Goal: Find specific page/section: Find specific page/section

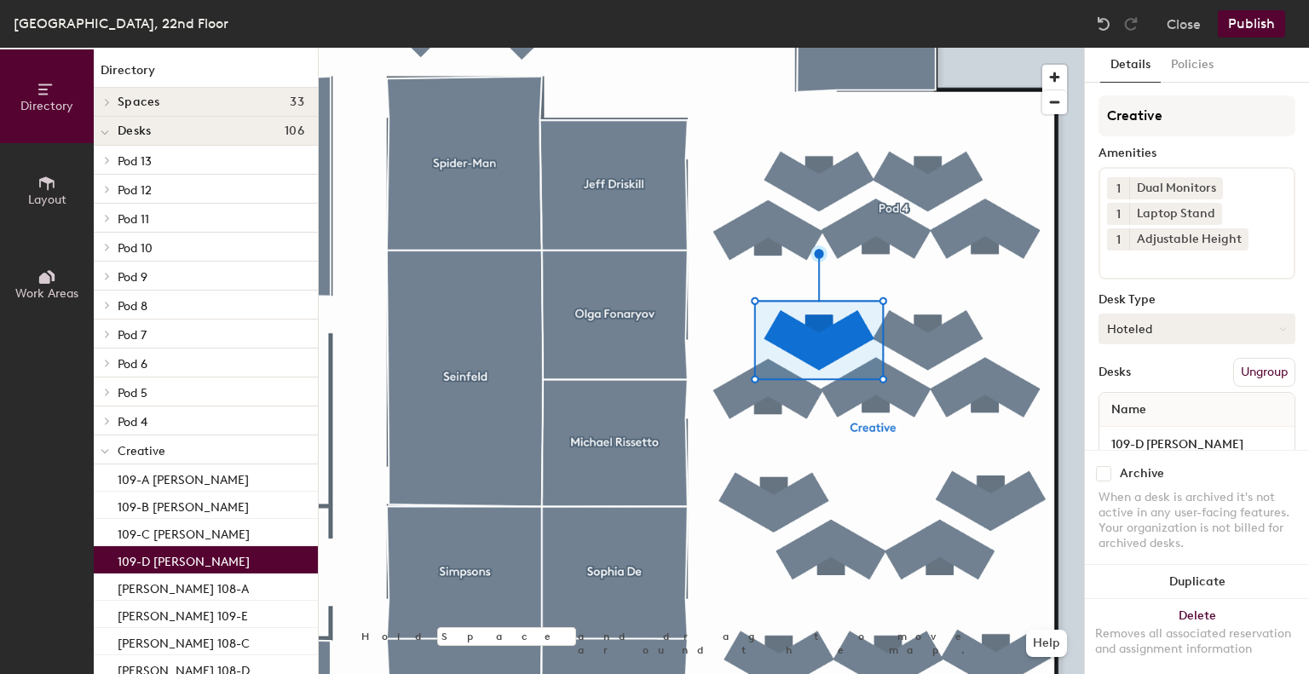
click at [1125, 327] on button "Hoteled" at bounding box center [1197, 329] width 197 height 31
click at [1140, 384] on div "Assigned" at bounding box center [1185, 382] width 170 height 26
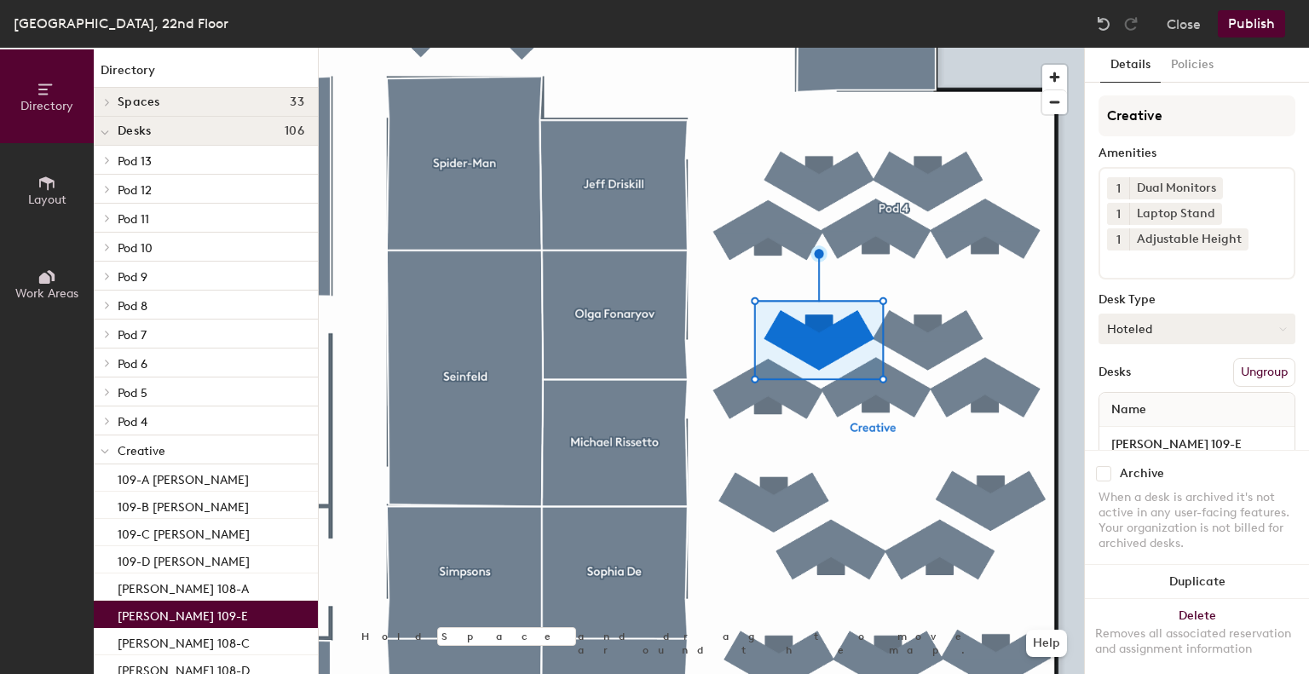
click at [1152, 333] on button "Hoteled" at bounding box center [1197, 329] width 197 height 31
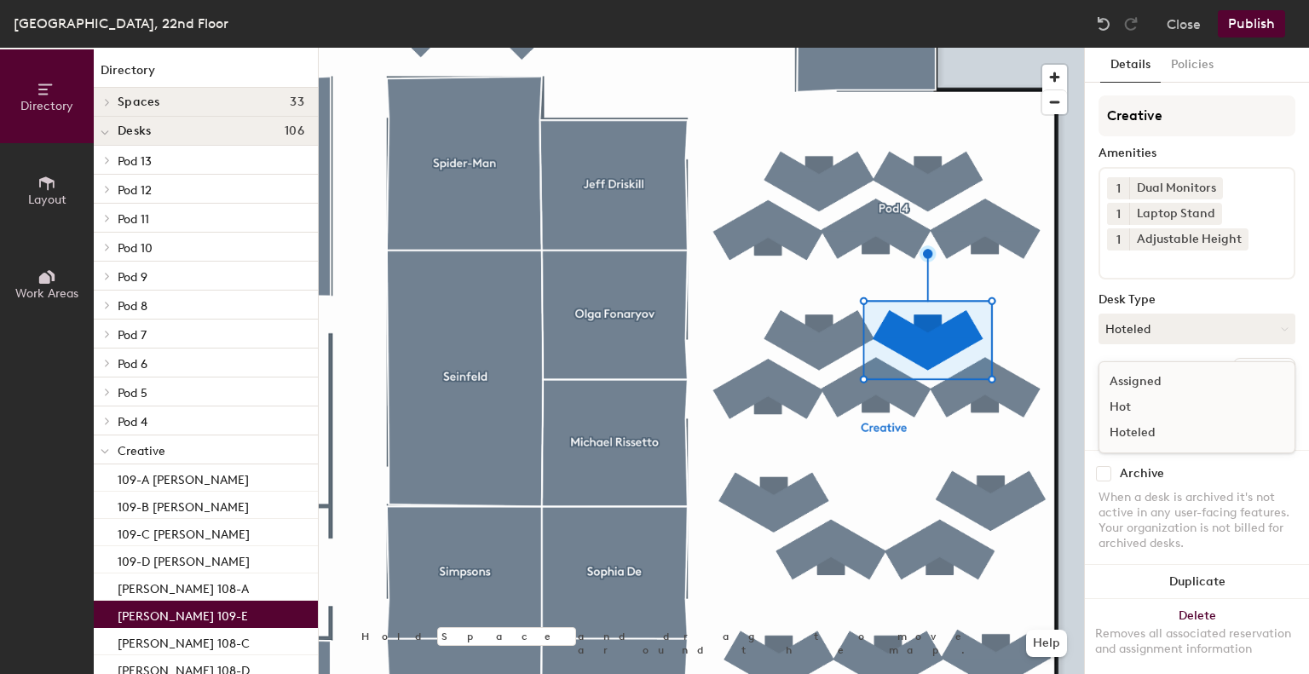
click at [1152, 384] on div "Assigned" at bounding box center [1185, 382] width 170 height 26
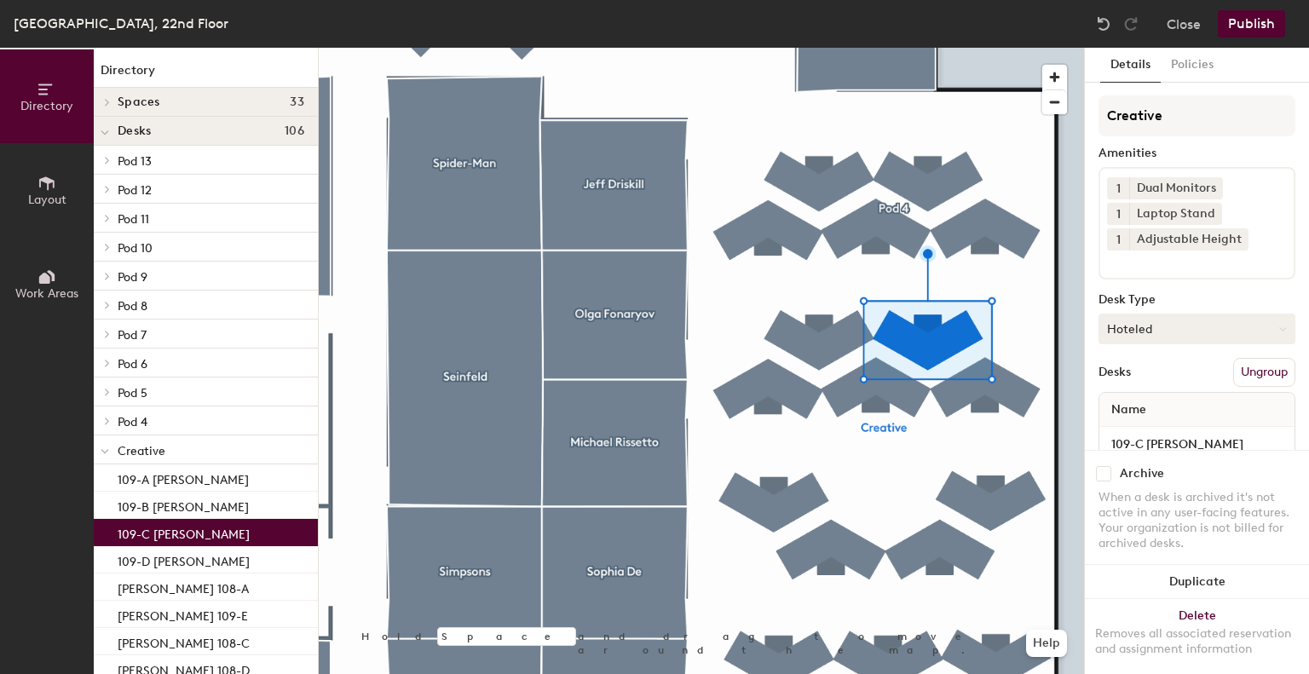
click at [1148, 333] on button "Hoteled" at bounding box center [1197, 329] width 197 height 31
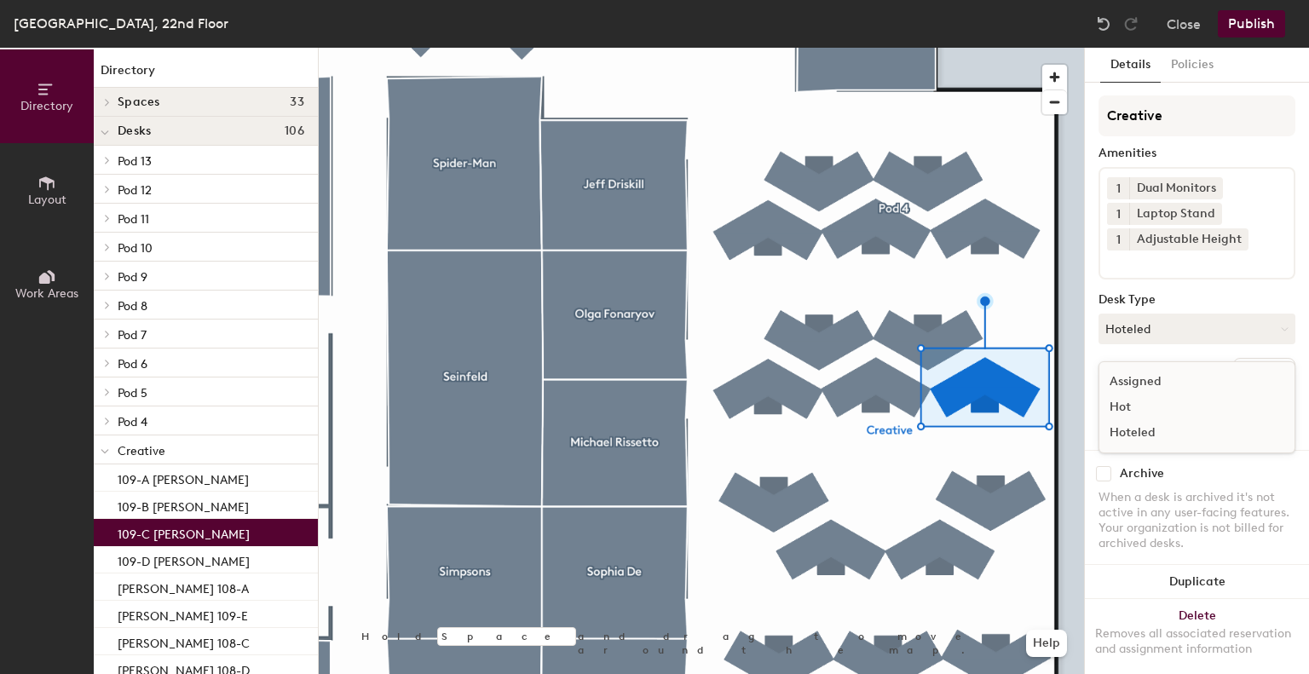
click at [1148, 372] on div "Assigned" at bounding box center [1185, 382] width 170 height 26
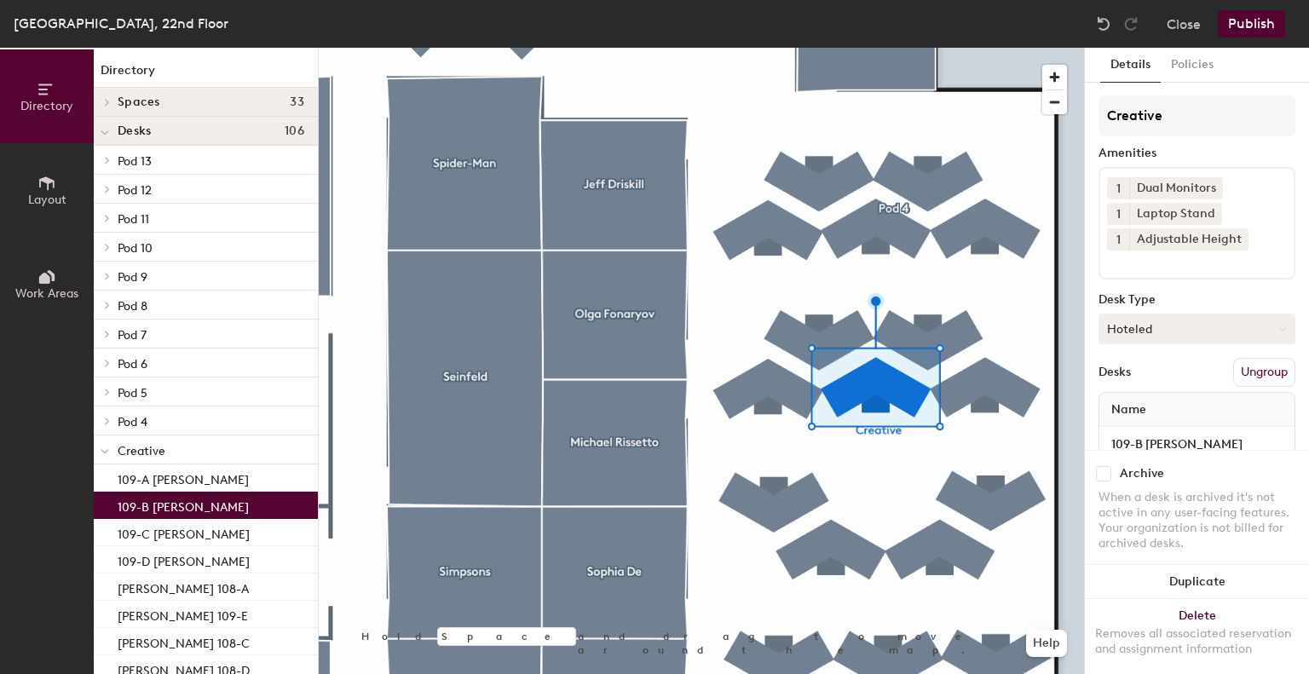
click at [1132, 320] on button "Hoteled" at bounding box center [1197, 329] width 197 height 31
click at [1149, 373] on div "Assigned" at bounding box center [1185, 382] width 170 height 26
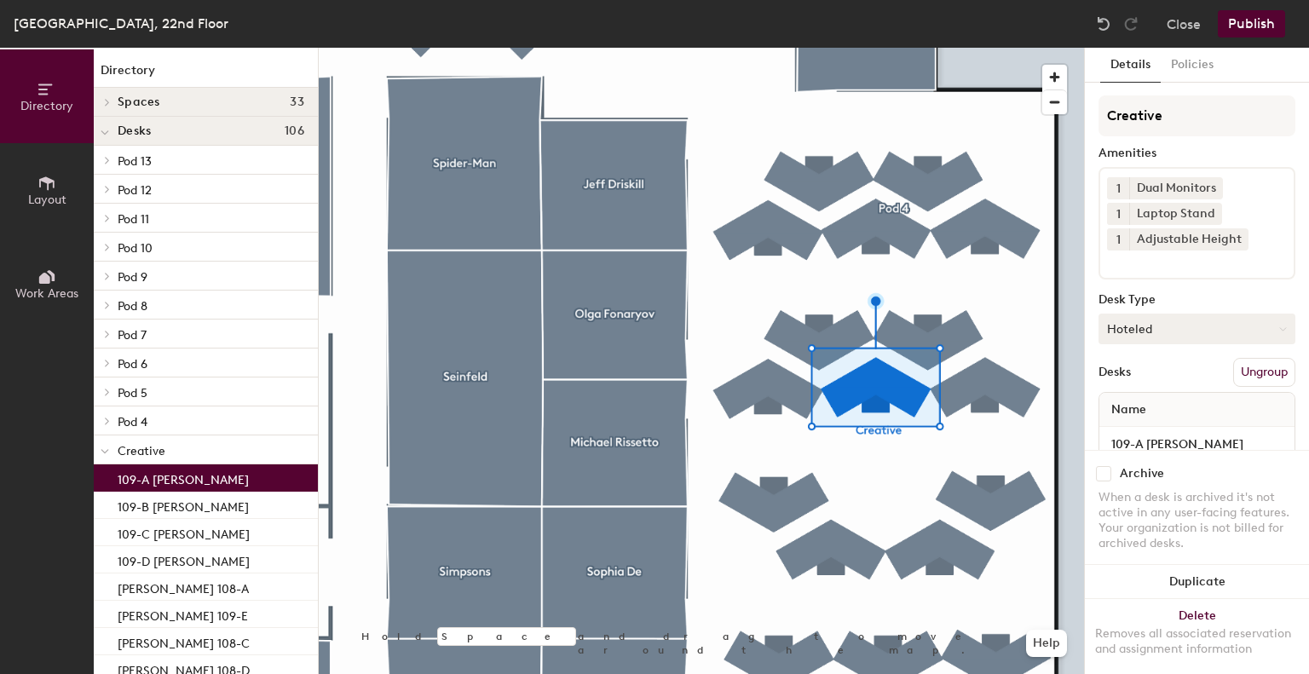
click at [1152, 323] on button "Hoteled" at bounding box center [1197, 329] width 197 height 31
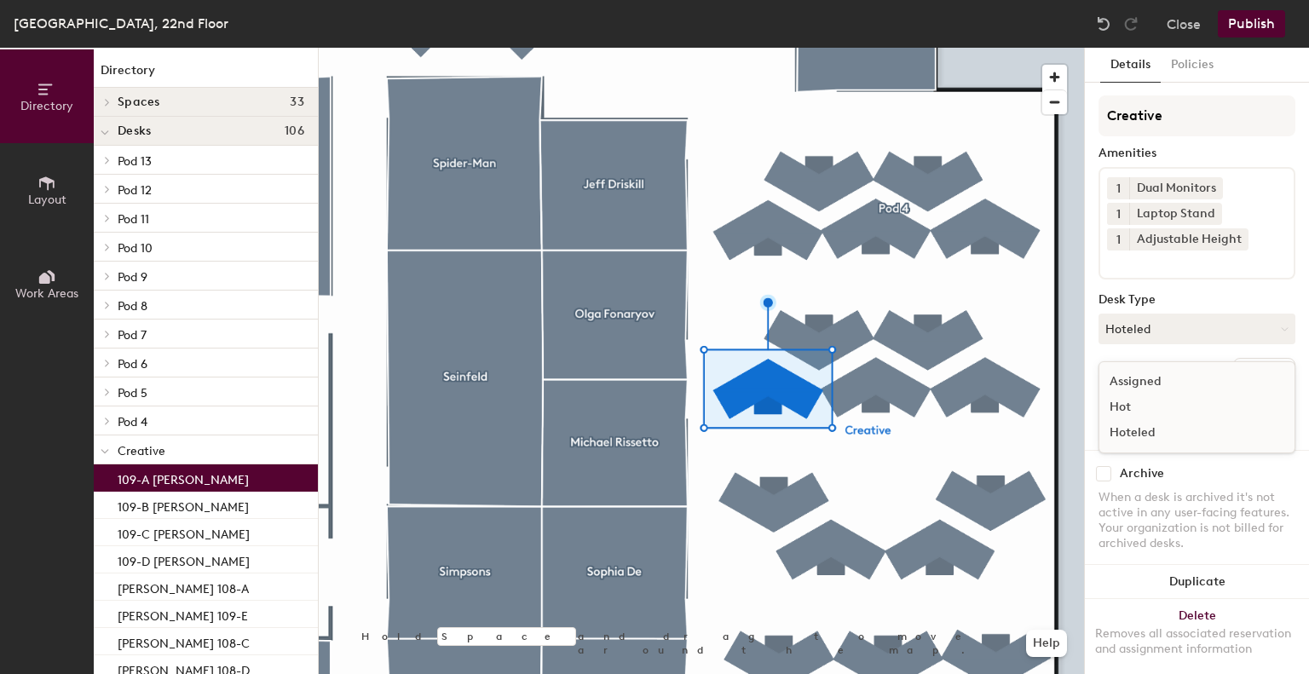
click at [1146, 381] on div "Assigned" at bounding box center [1185, 382] width 170 height 26
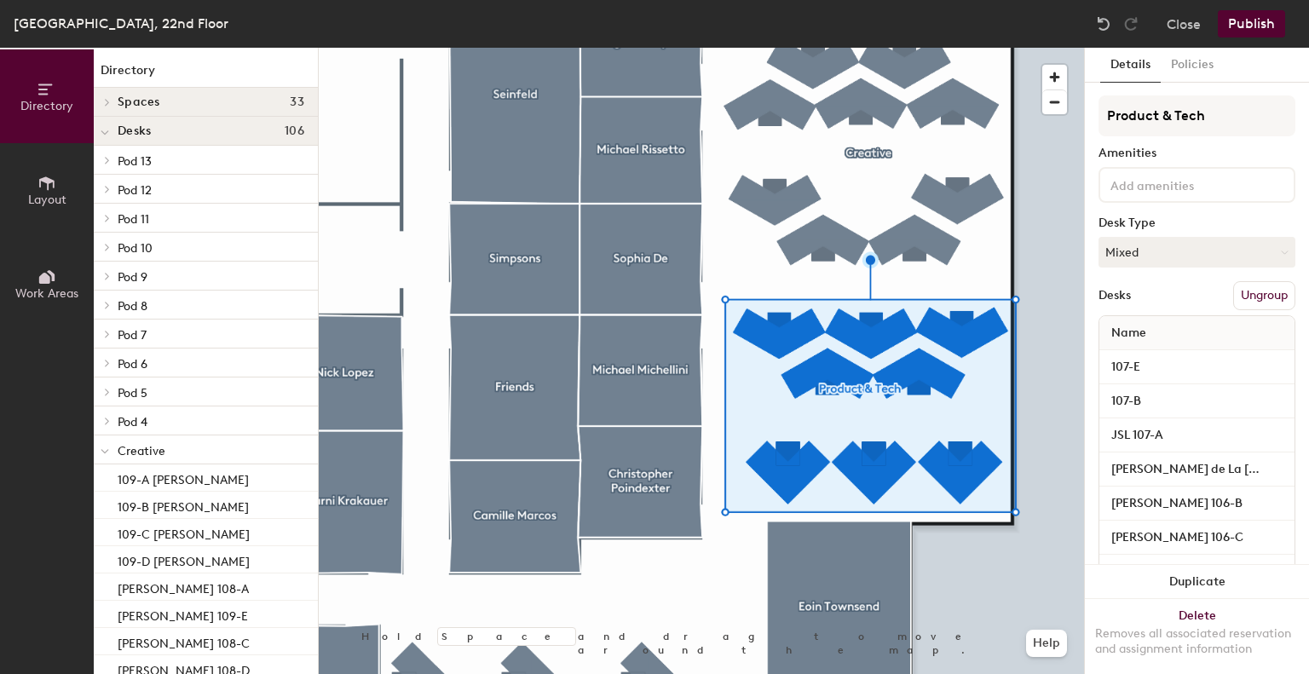
click at [109, 421] on icon at bounding box center [107, 421] width 3 height 7
click at [109, 421] on span at bounding box center [105, 422] width 9 height 14
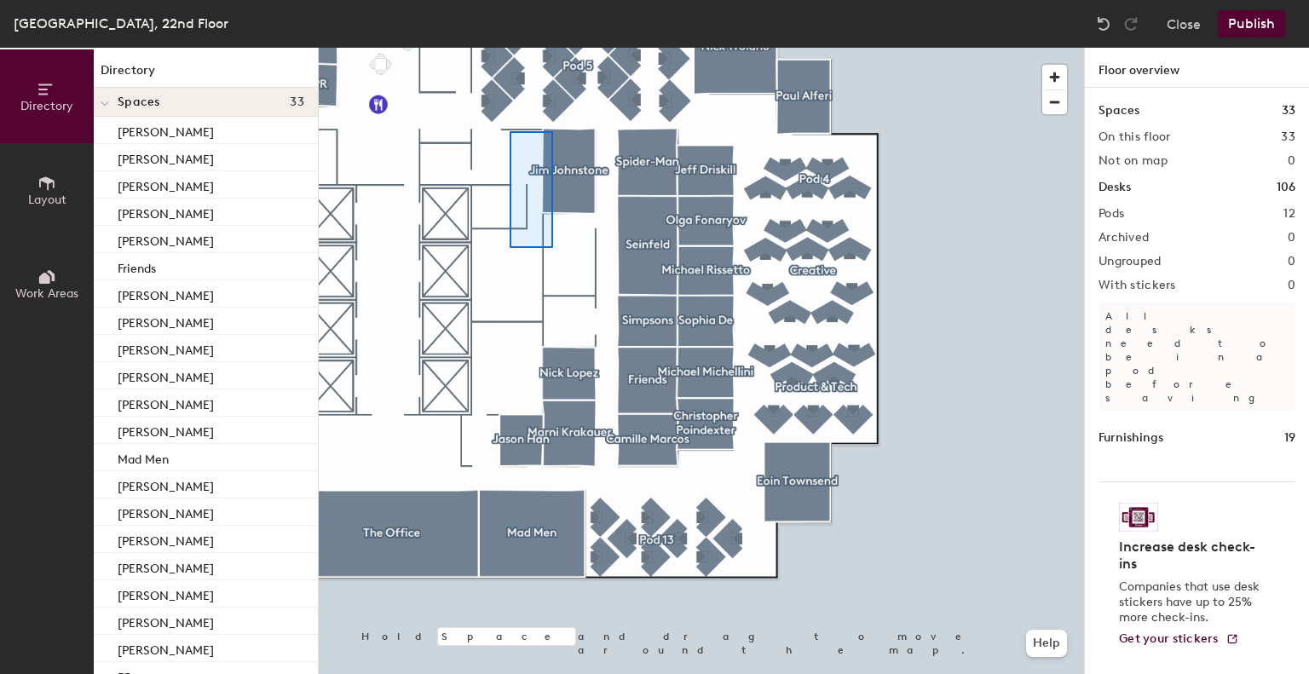
click at [534, 48] on div at bounding box center [701, 48] width 765 height 0
